Goal: Check status

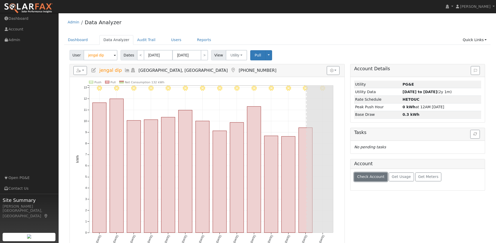
click at [375, 176] on span "Check Account" at bounding box center [370, 177] width 27 height 4
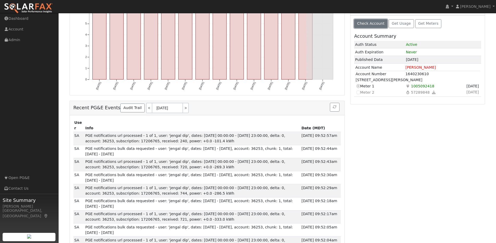
scroll to position [47, 0]
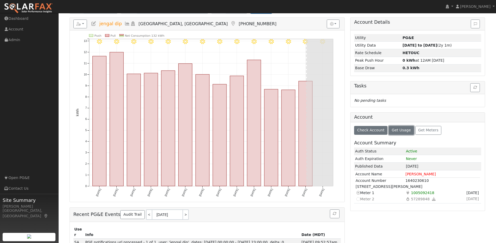
click at [398, 130] on span "Get Usage" at bounding box center [401, 130] width 19 height 4
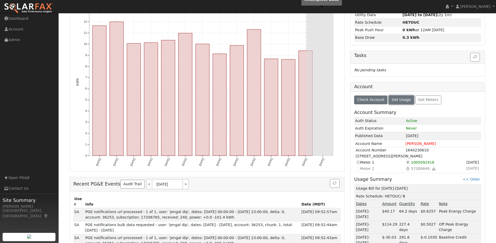
scroll to position [0, 0]
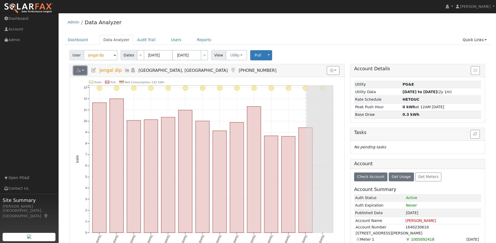
click at [81, 72] on icon "button" at bounding box center [78, 71] width 5 height 4
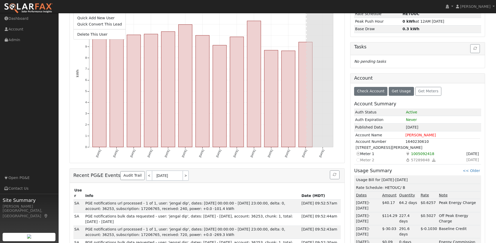
scroll to position [128, 0]
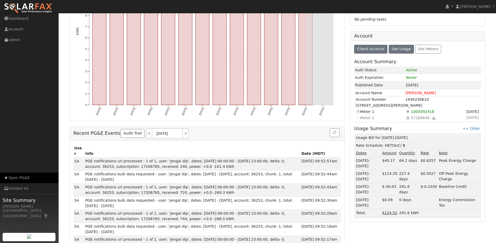
click at [23, 178] on link "Open PG&E" at bounding box center [29, 178] width 59 height 11
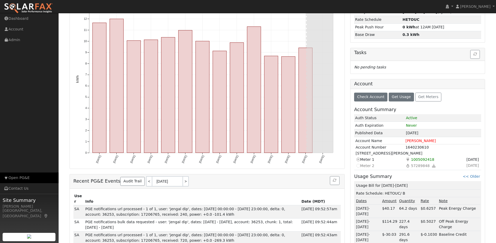
scroll to position [79, 0]
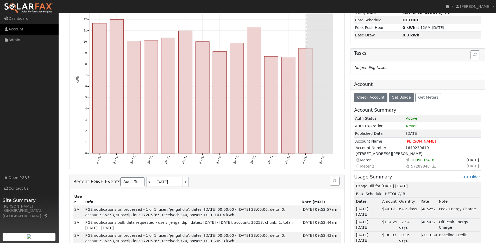
click at [17, 29] on link "Account" at bounding box center [29, 29] width 59 height 11
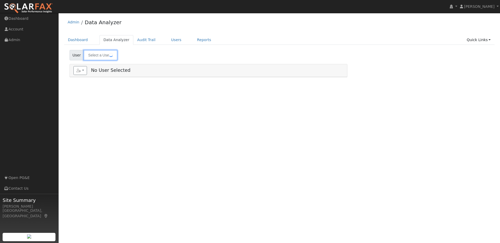
type input "jengal dip"
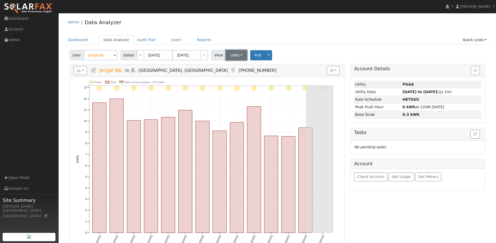
click at [243, 56] on button "Utility" at bounding box center [236, 55] width 21 height 10
click at [268, 53] on button "Toggle Dropdown" at bounding box center [269, 55] width 7 height 10
click at [341, 53] on div "User jengal dip Account Default Account Default Account [STREET_ADDRESS][PERSON…" at bounding box center [278, 54] width 418 height 12
click at [336, 67] on button "button" at bounding box center [333, 70] width 13 height 9
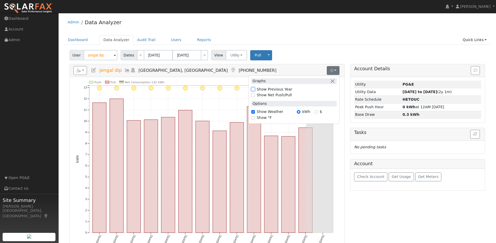
click at [253, 89] on input "Show Previous Year" at bounding box center [253, 90] width 4 height 4
checkbox input "true"
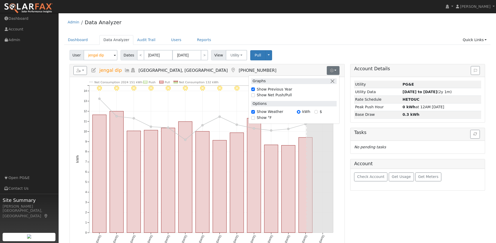
click at [306, 50] on div "User jengal dip Account Default Account Default Account [STREET_ADDRESS][PERSON…" at bounding box center [278, 54] width 418 height 12
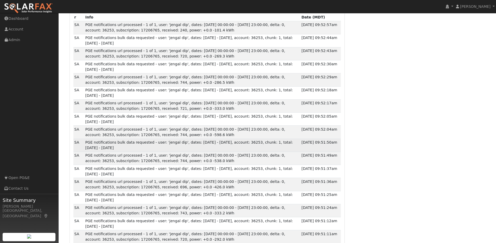
scroll to position [268, 0]
